Goal: Transaction & Acquisition: Purchase product/service

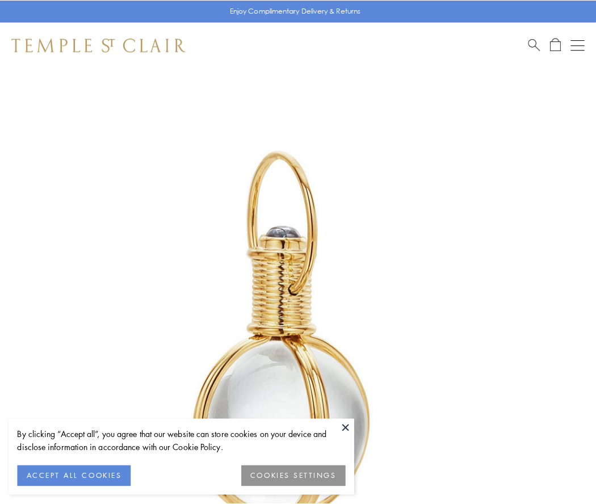
scroll to position [296, 0]
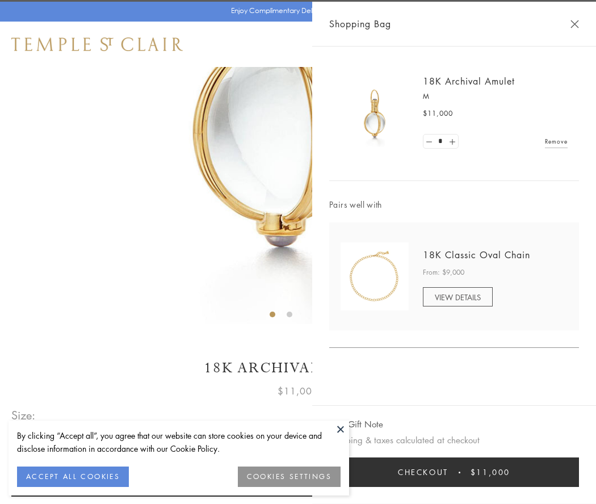
click at [454, 472] on button "Checkout $11,000" at bounding box center [454, 473] width 250 height 30
